Goal: Navigation & Orientation: Find specific page/section

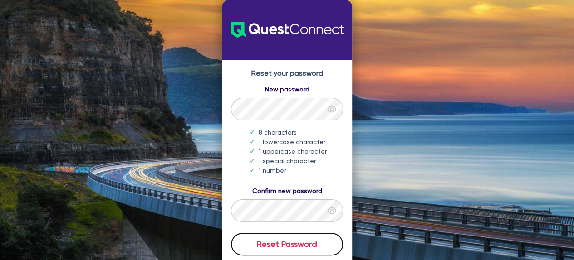
click at [282, 248] on button "Reset Password" at bounding box center [287, 244] width 112 height 23
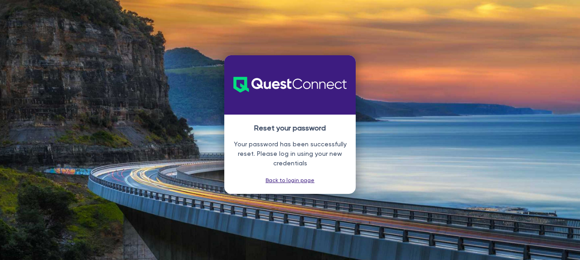
click at [290, 184] on link "Back to login page" at bounding box center [290, 180] width 49 height 6
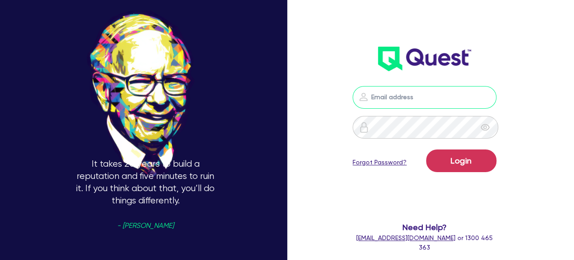
click at [407, 92] on input "email" at bounding box center [423, 97] width 143 height 23
type input "[EMAIL_ADDRESS][DOMAIN_NAME]"
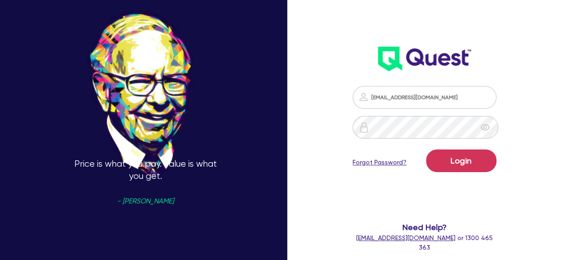
click at [489, 128] on icon "eye" at bounding box center [484, 127] width 9 height 7
click at [469, 158] on button "Login" at bounding box center [461, 161] width 70 height 23
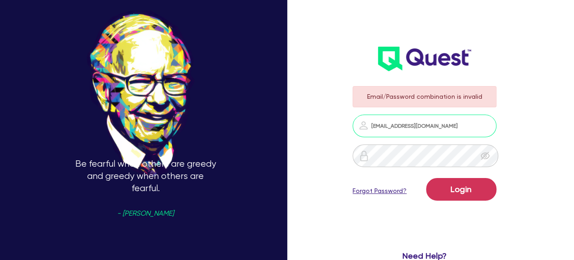
drag, startPoint x: 468, startPoint y: 128, endPoint x: 327, endPoint y: 120, distance: 141.2
click at [331, 120] on div "Be fearful when others are greedy and greedy when others are fearful. - [PERSON…" at bounding box center [287, 130] width 574 height 360
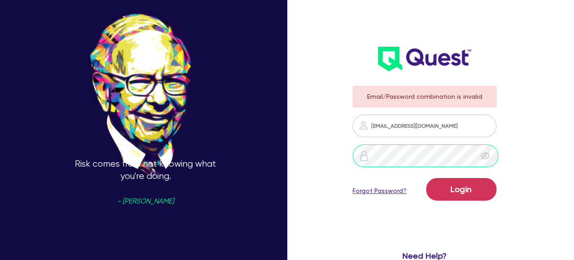
click at [268, 155] on div "Risk comes from not knowing what you're doing. - [PERSON_NAME] Email/Password c…" at bounding box center [287, 130] width 574 height 360
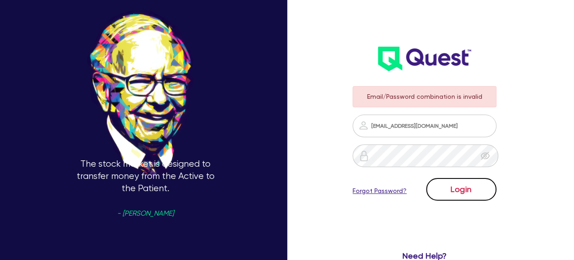
click at [468, 183] on button "Login" at bounding box center [461, 189] width 70 height 23
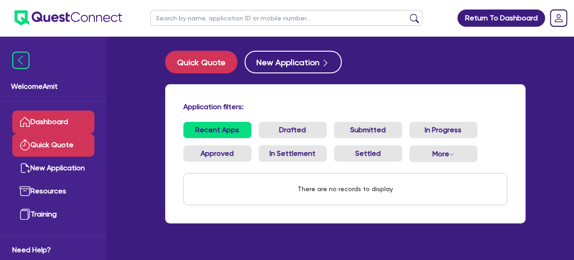
click at [53, 147] on link "Quick Quote" at bounding box center [53, 145] width 82 height 23
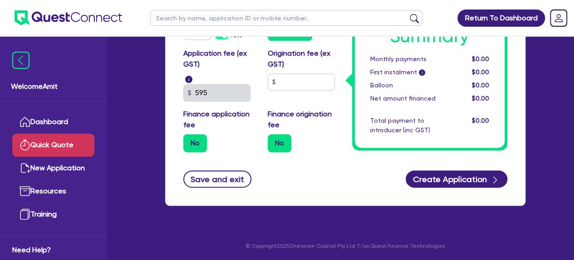
scroll to position [533, 0]
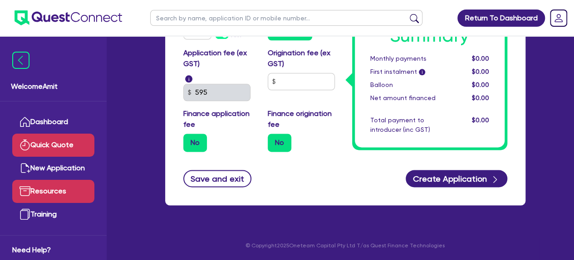
click at [47, 194] on link "Resources" at bounding box center [53, 191] width 82 height 23
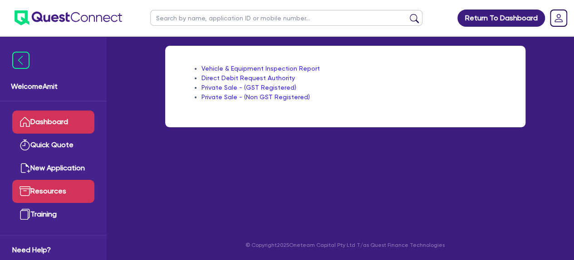
click at [56, 126] on link "Dashboard" at bounding box center [53, 122] width 82 height 23
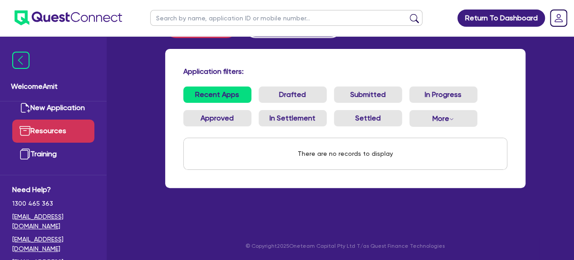
scroll to position [36, 0]
